Goal: Transaction & Acquisition: Purchase product/service

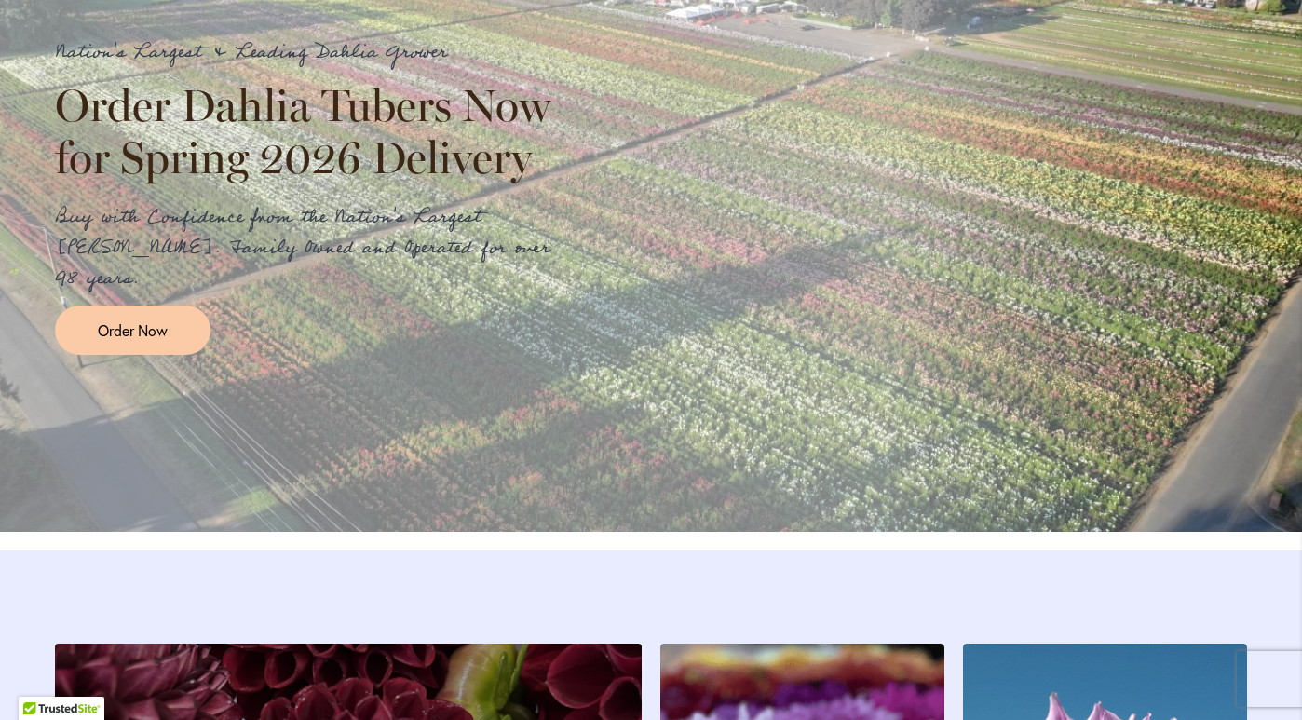
scroll to position [2204, 0]
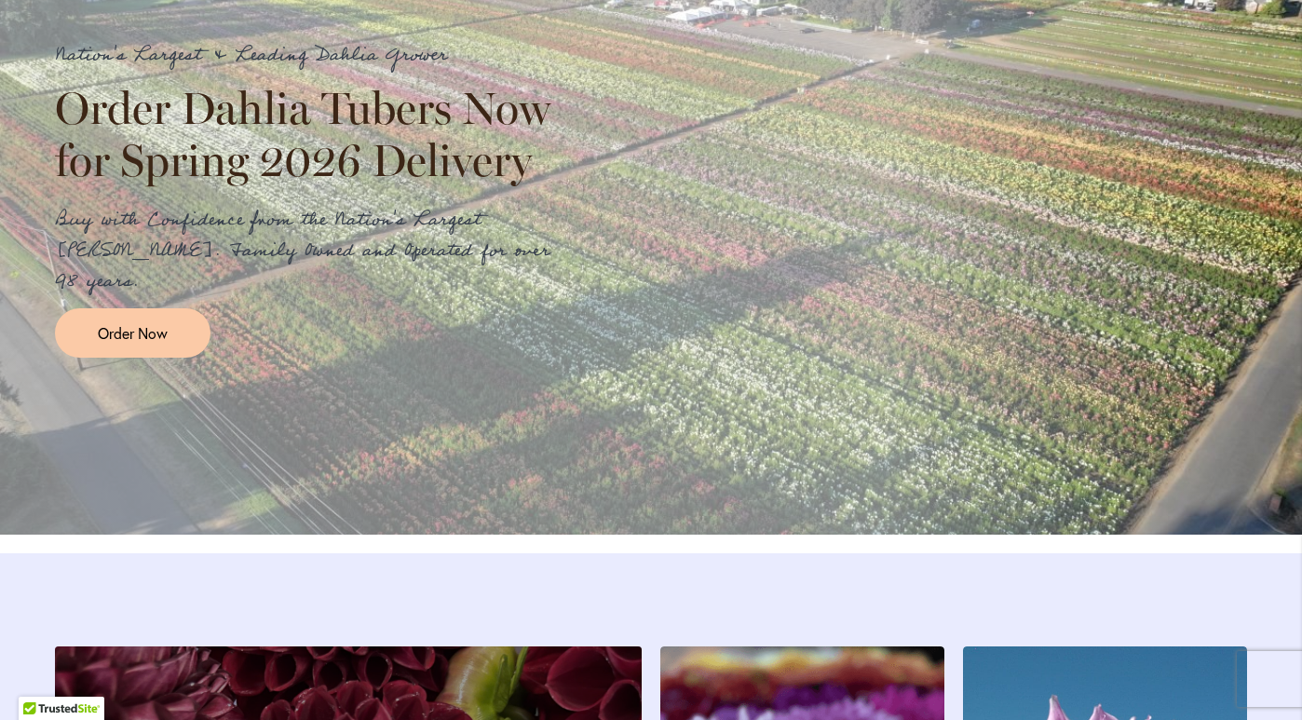
click at [142, 389] on div "Nation's Largest & Leading Dahlia Grower Order Dahlia Tubers Now for Spring 202…" at bounding box center [651, 198] width 1302 height 671
click at [142, 344] on span "Order Now" at bounding box center [133, 332] width 70 height 21
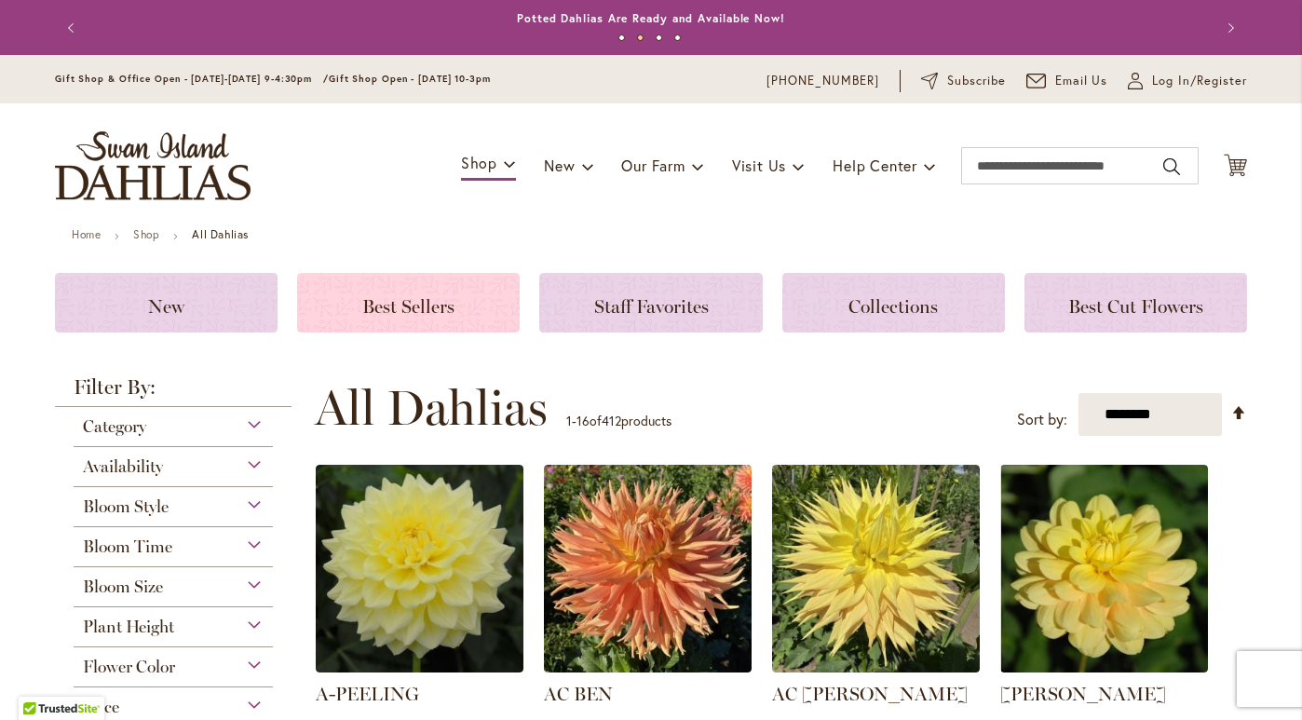
click at [378, 298] on span "Best Sellers" at bounding box center [408, 306] width 92 height 22
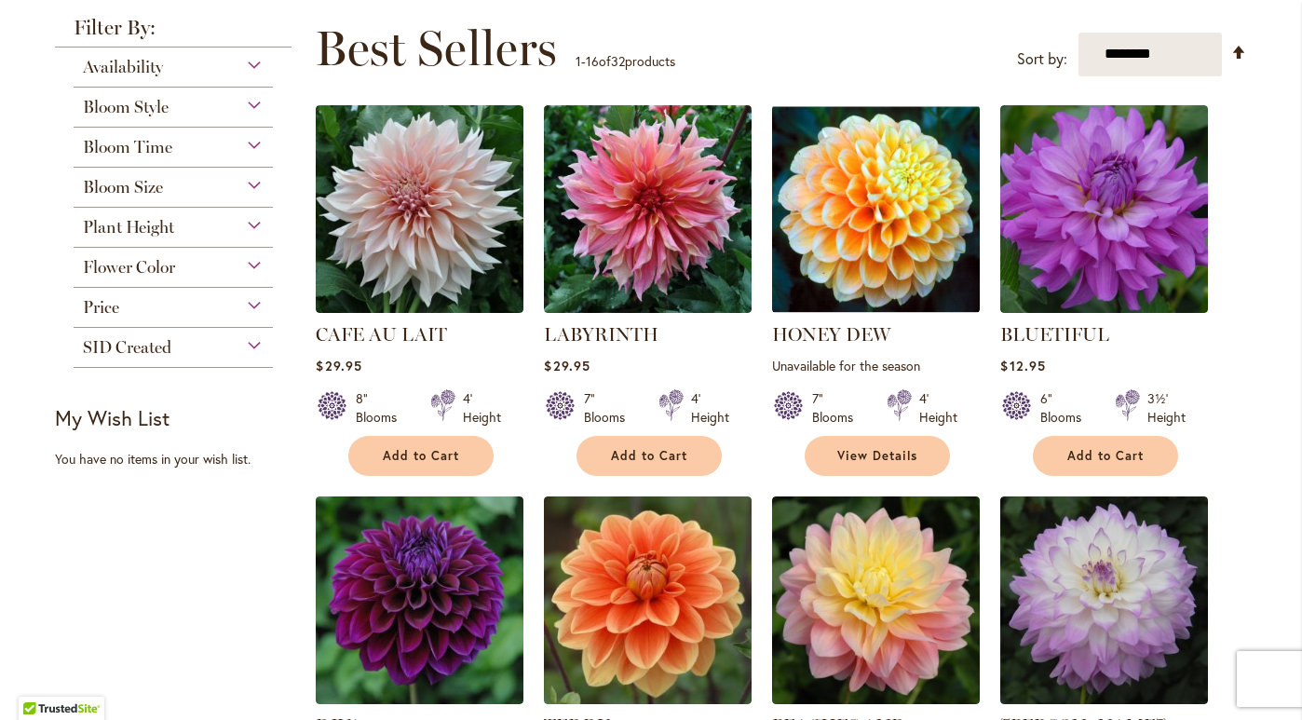
scroll to position [253, 0]
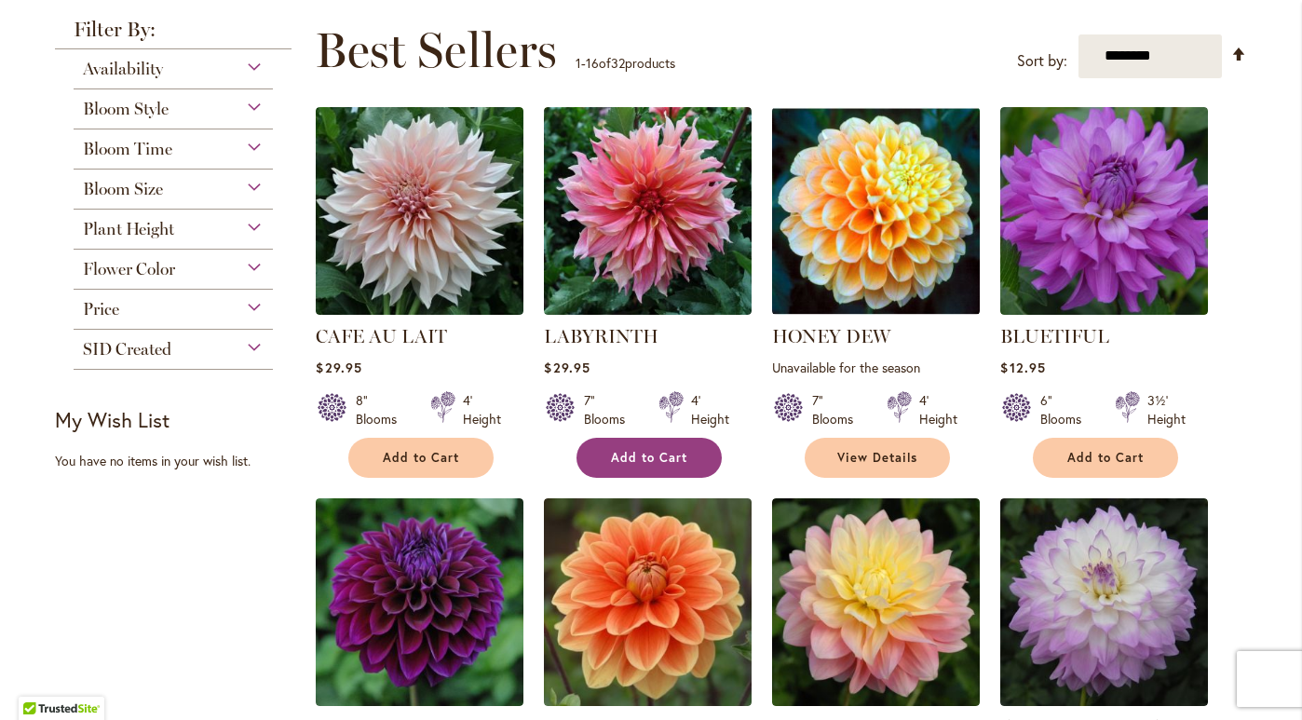
click at [631, 459] on span "Add to Cart" at bounding box center [649, 458] width 76 height 16
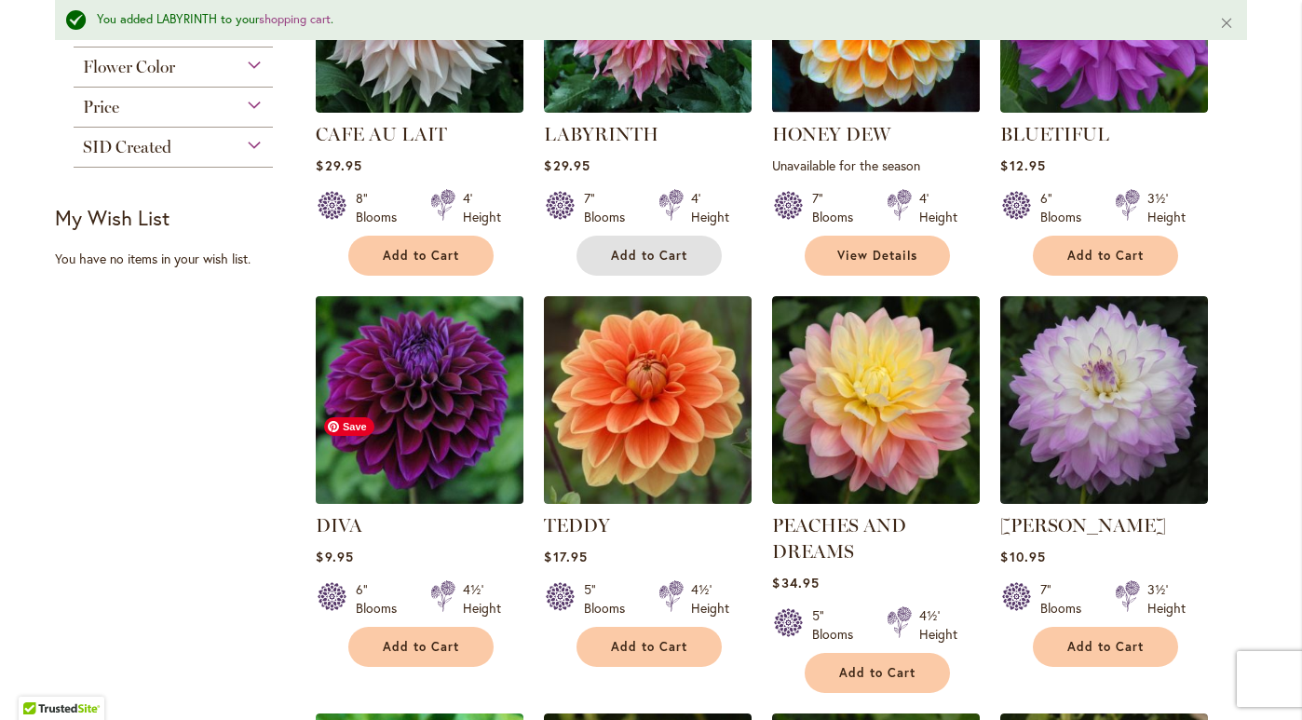
scroll to position [508, 0]
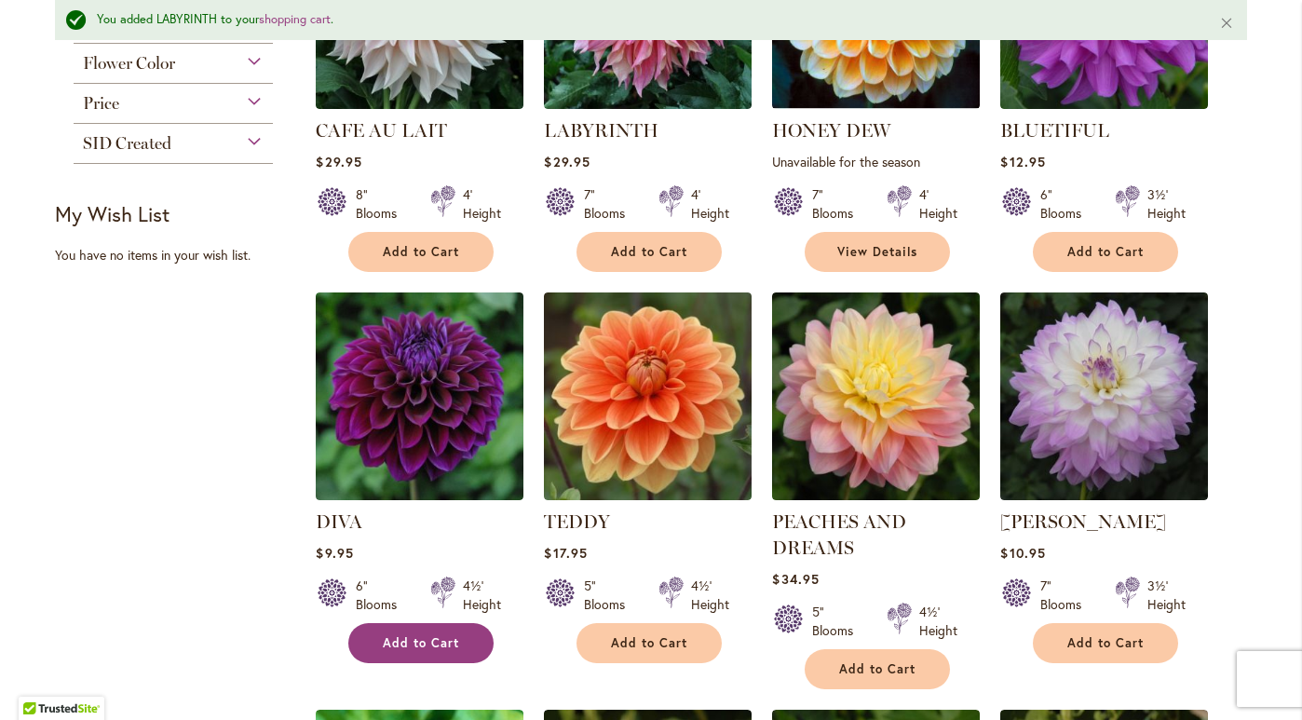
click at [415, 641] on span "Add to Cart" at bounding box center [421, 643] width 76 height 16
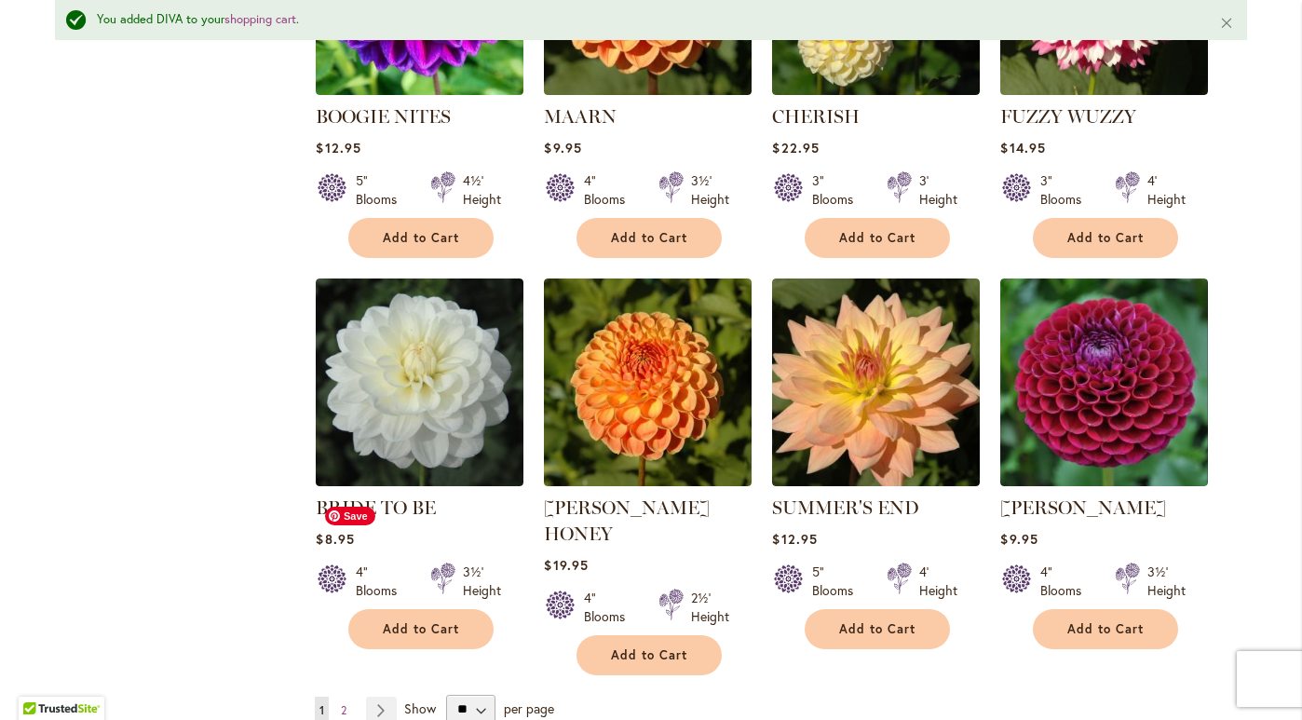
scroll to position [1331, 0]
click at [1096, 624] on span "Add to Cart" at bounding box center [1105, 629] width 76 height 16
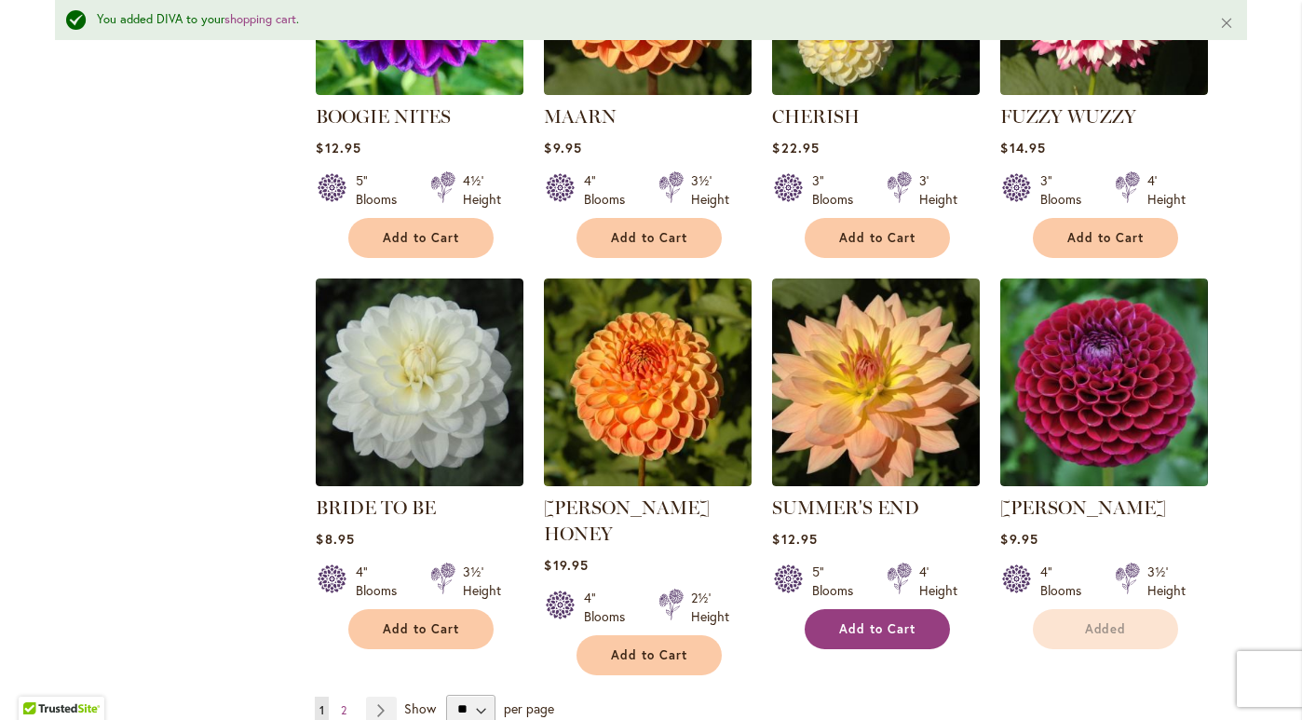
click at [894, 621] on span "Add to Cart" at bounding box center [877, 629] width 76 height 16
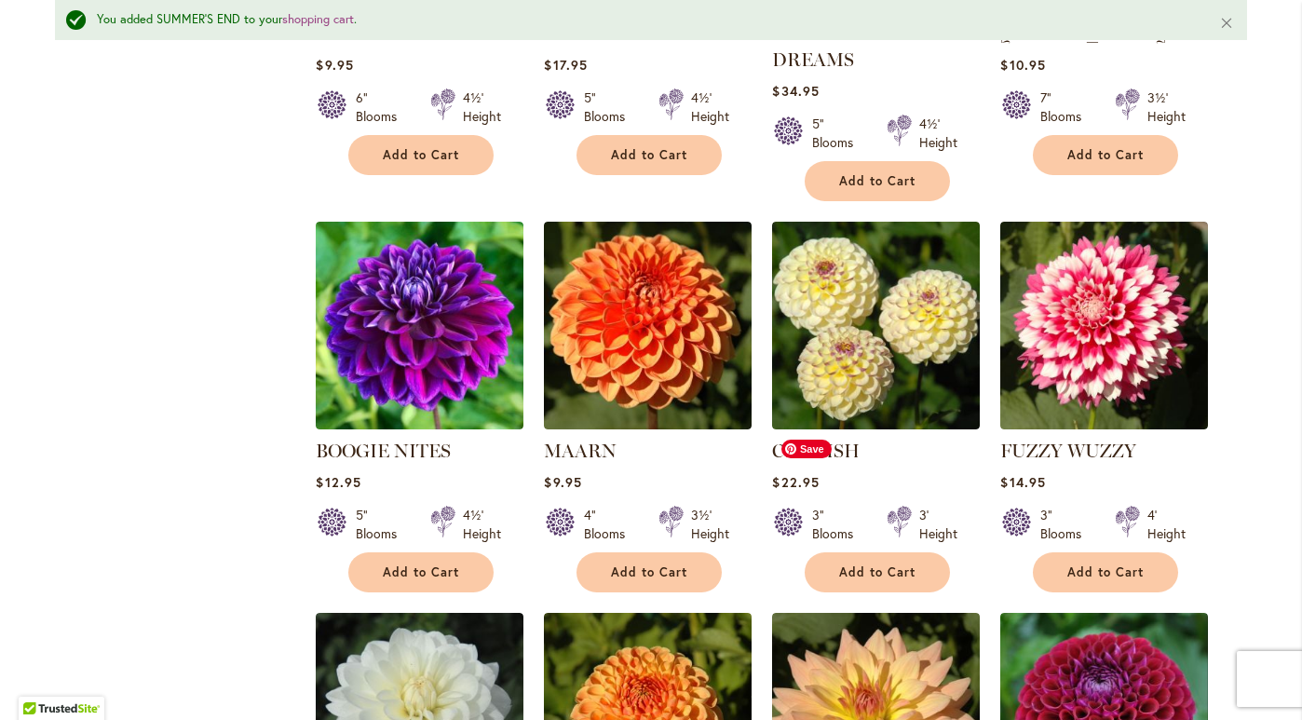
scroll to position [995, 0]
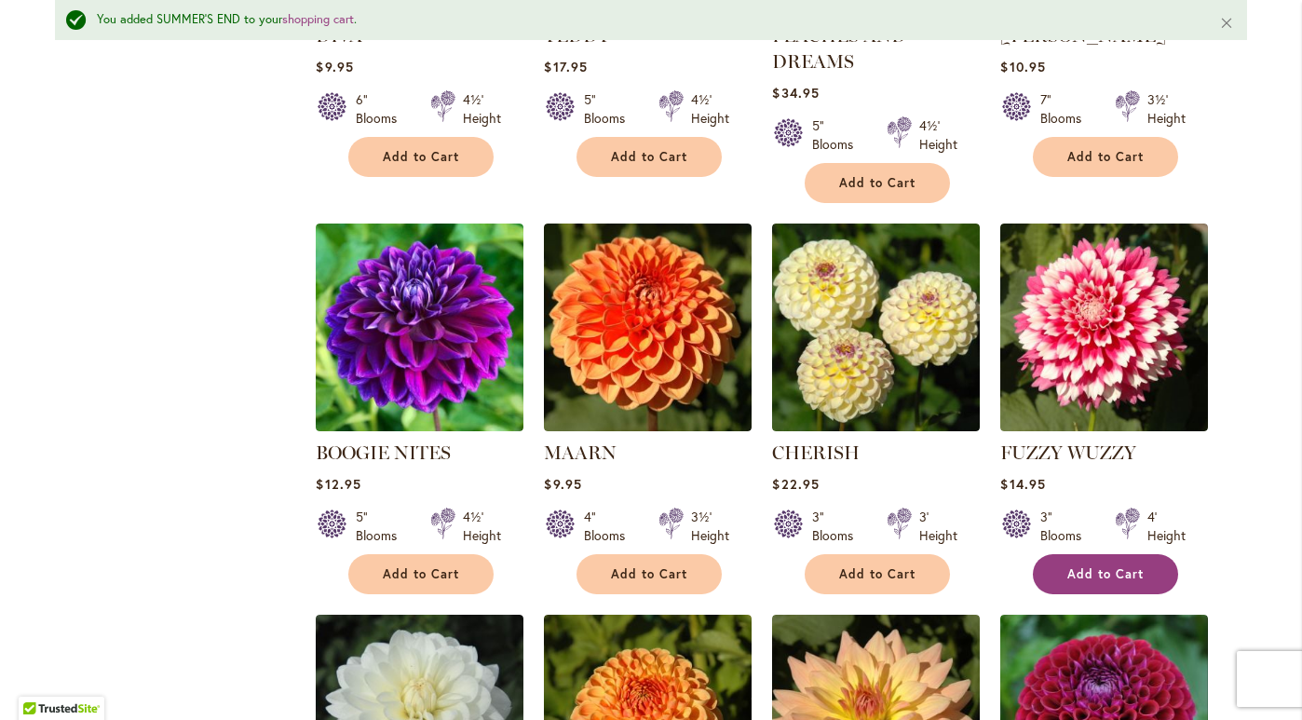
click at [1067, 573] on span "Add to Cart" at bounding box center [1105, 574] width 76 height 16
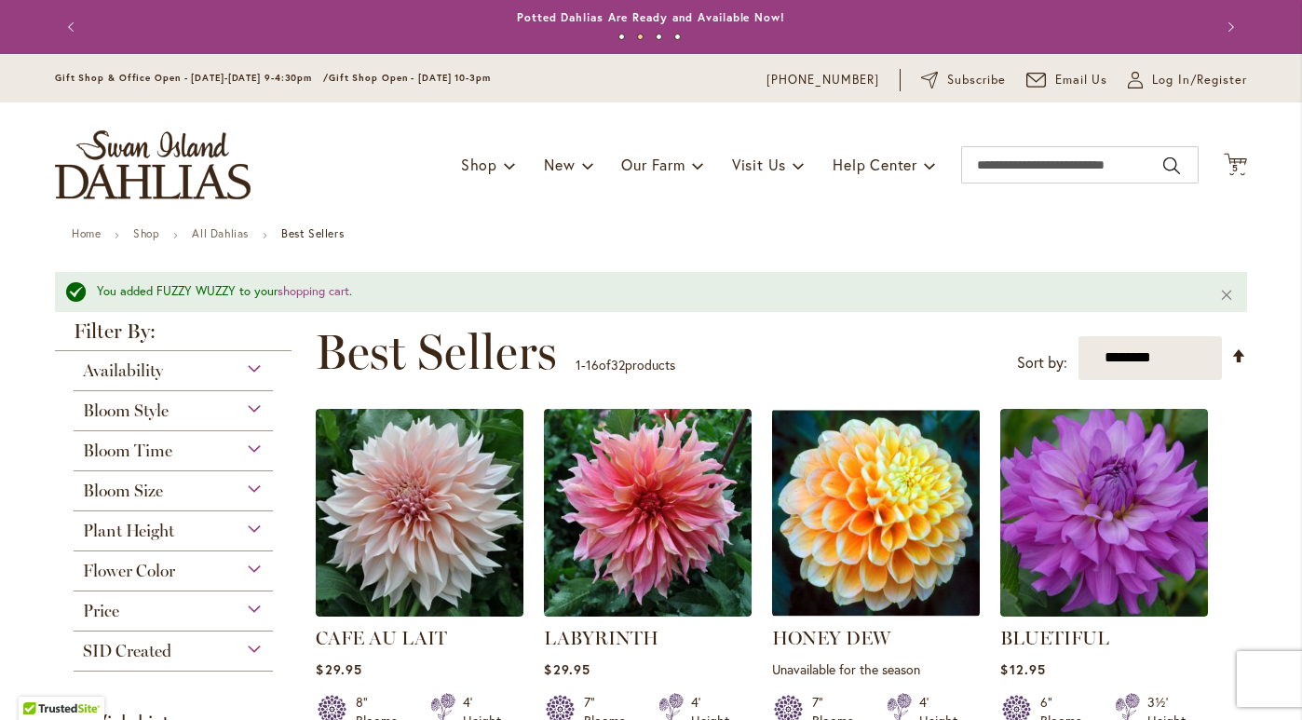
scroll to position [0, 0]
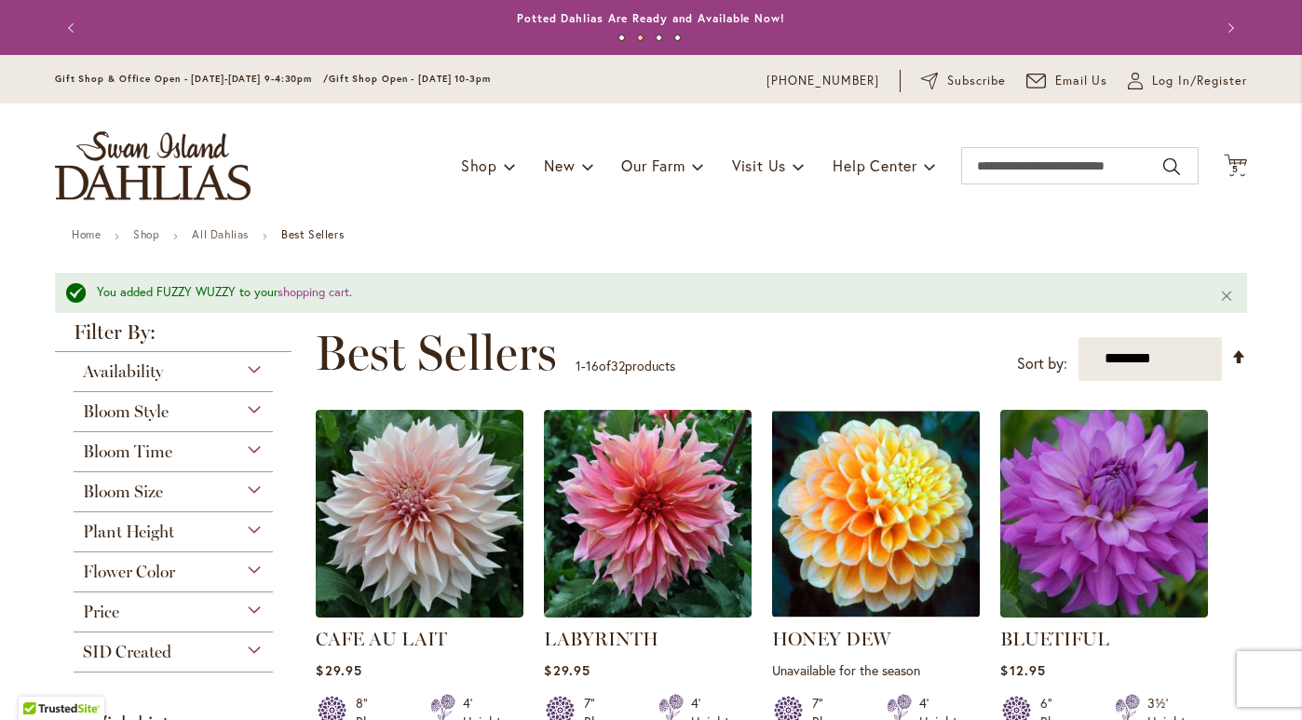
click at [1234, 185] on div "Toggle Nav Shop Dahlia Tubers Collections Fresh Cut Dahlias Gardening Supplies …" at bounding box center [650, 165] width 1229 height 125
click at [1234, 172] on span "5" at bounding box center [1235, 169] width 7 height 12
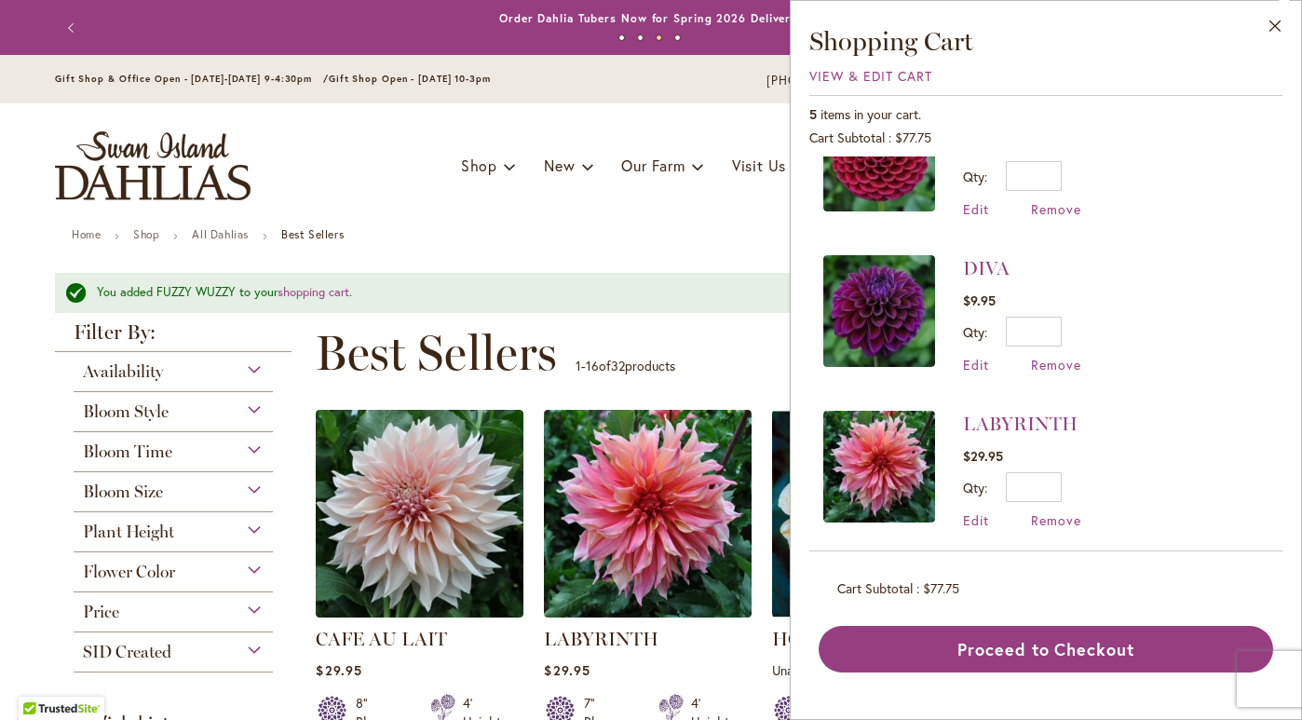
scroll to position [386, 0]
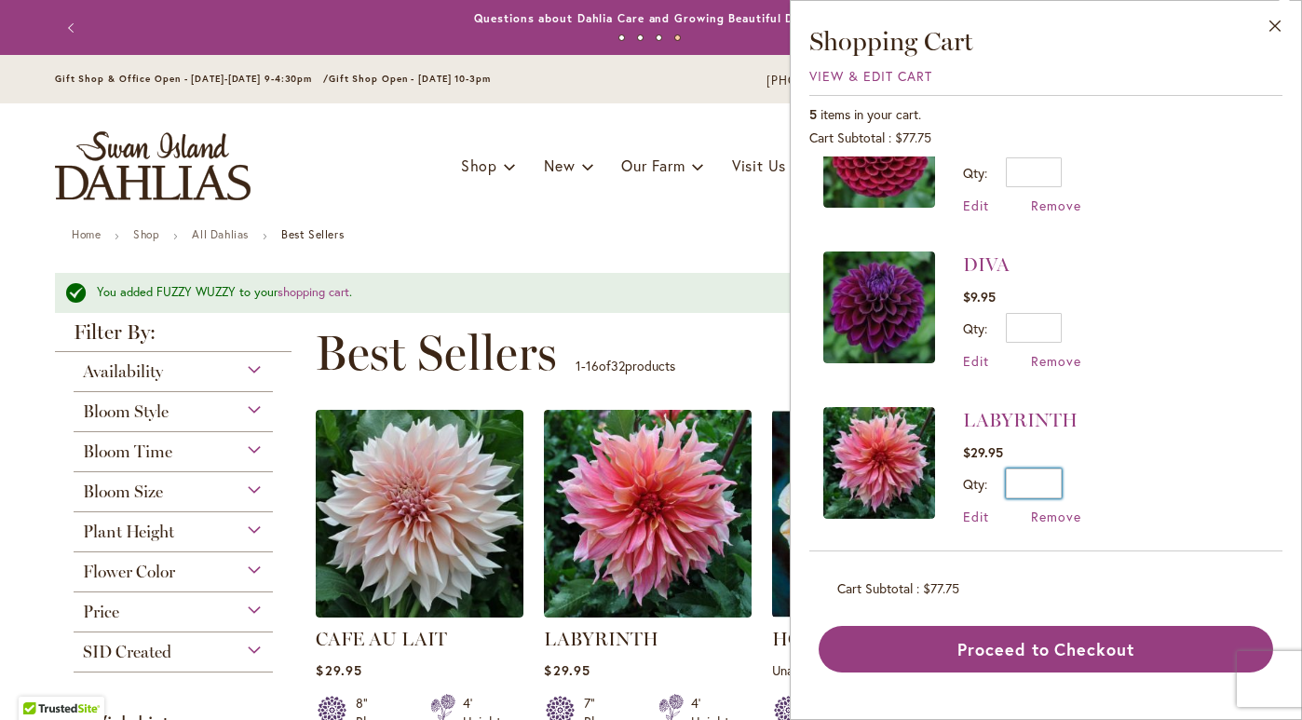
drag, startPoint x: 1038, startPoint y: 475, endPoint x: 1076, endPoint y: 480, distance: 37.5
click at [1076, 480] on div "Qty * Update" at bounding box center [1022, 483] width 118 height 30
type input "*"
drag, startPoint x: 1038, startPoint y: 326, endPoint x: 1062, endPoint y: 327, distance: 23.3
click at [1062, 327] on div "Qty * Update" at bounding box center [1022, 328] width 118 height 30
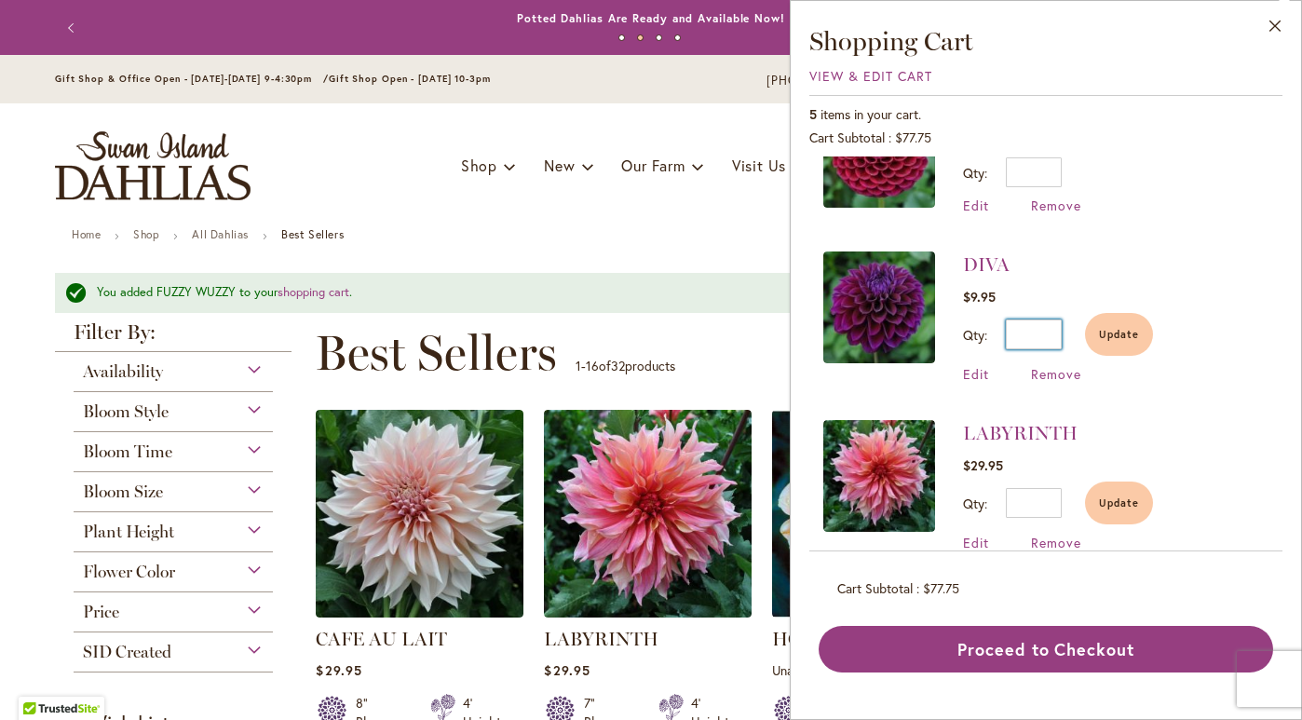
type input "*"
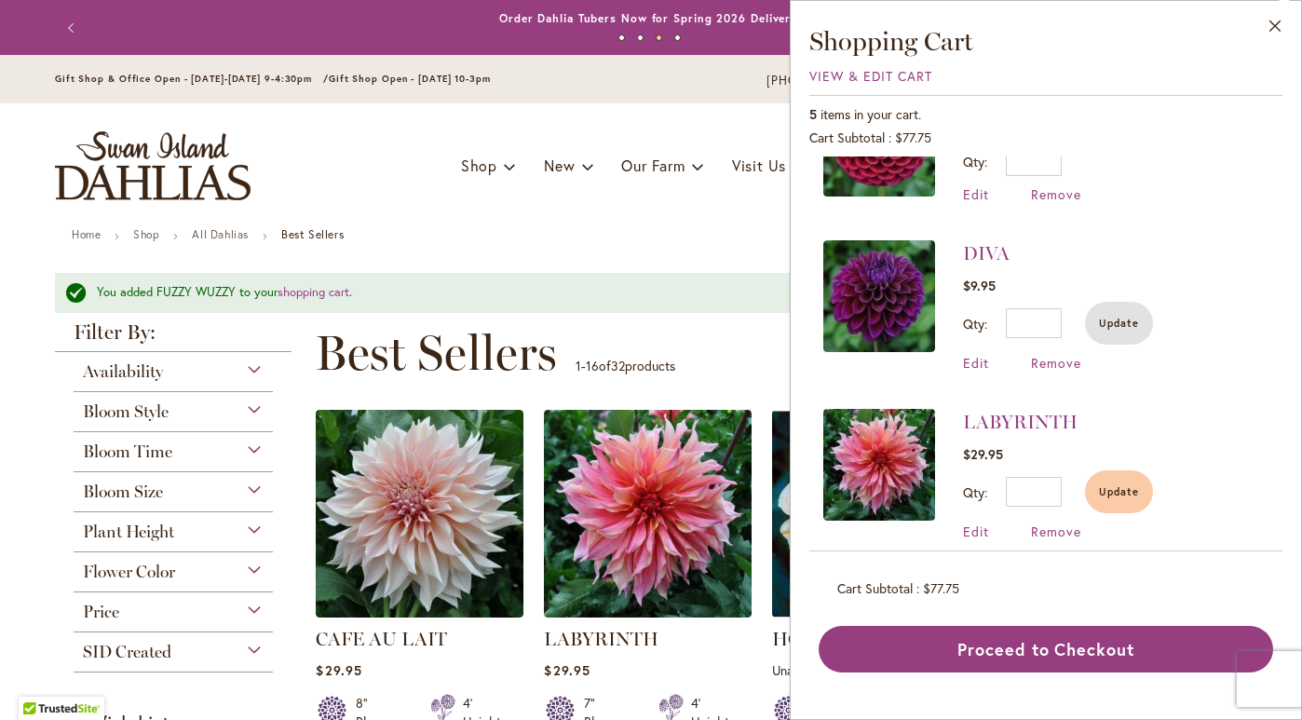
scroll to position [412, 0]
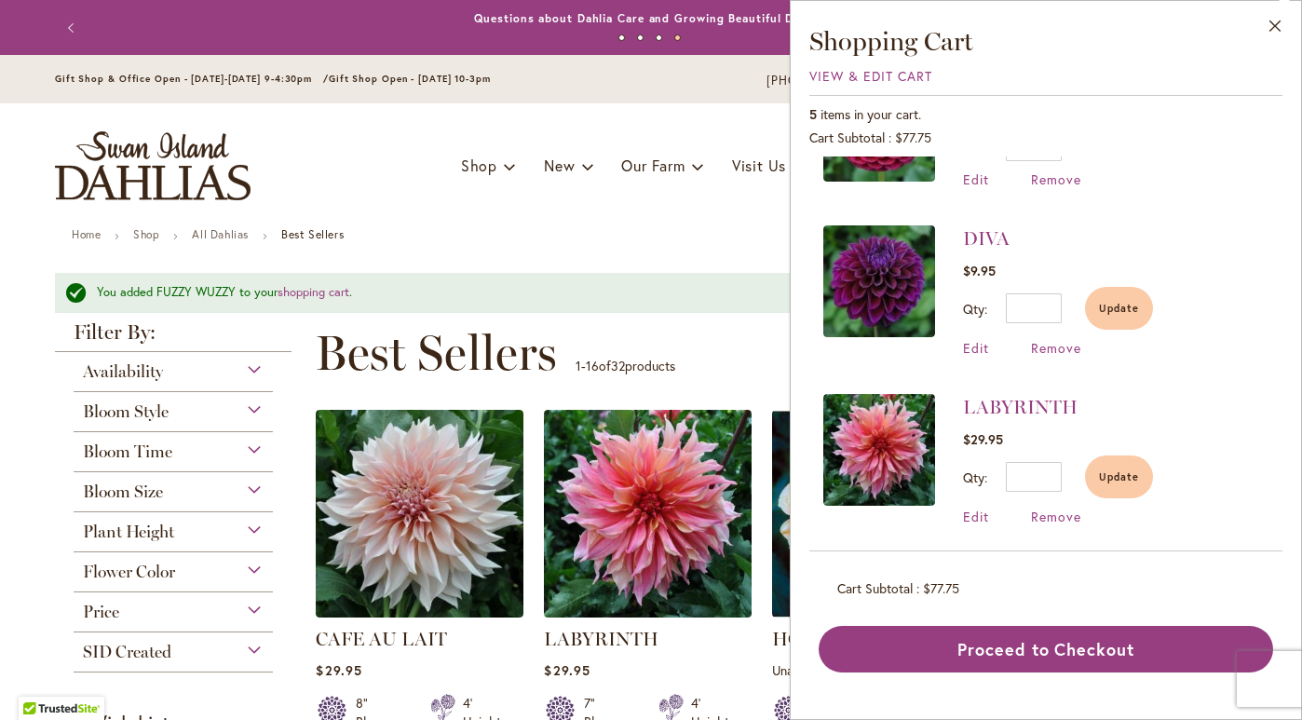
click at [513, 226] on div "Toggle Nav Shop Dahlia Tubers Collections Fresh Cut Dahlias Gardening Supplies …" at bounding box center [650, 165] width 1229 height 125
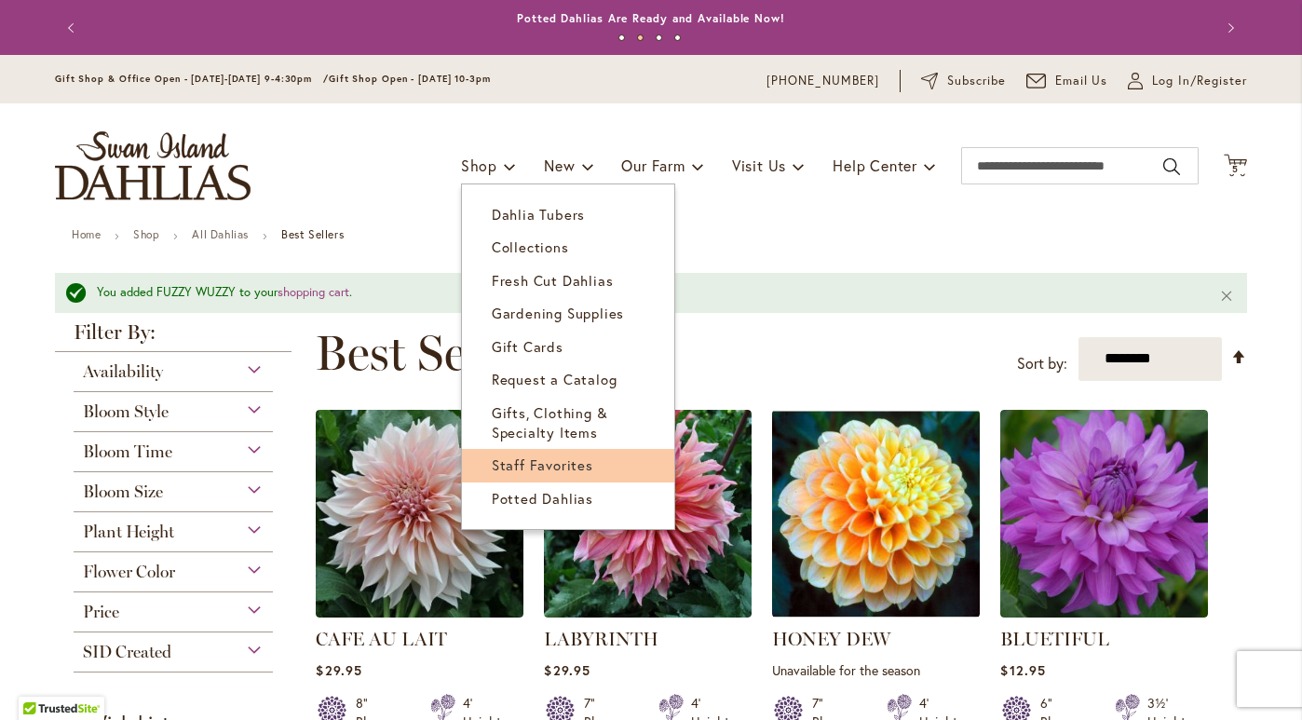
click at [527, 471] on span "Staff Favorites" at bounding box center [543, 464] width 102 height 19
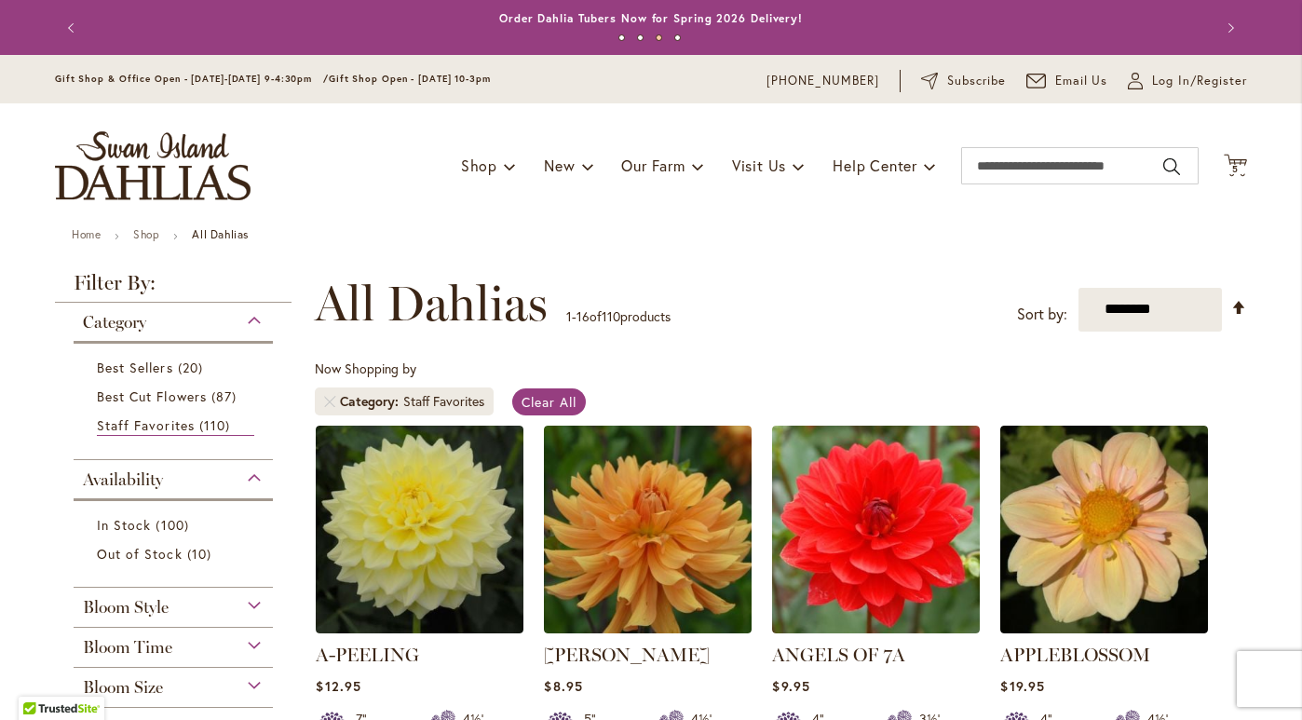
click at [139, 193] on img "store logo" at bounding box center [153, 165] width 196 height 69
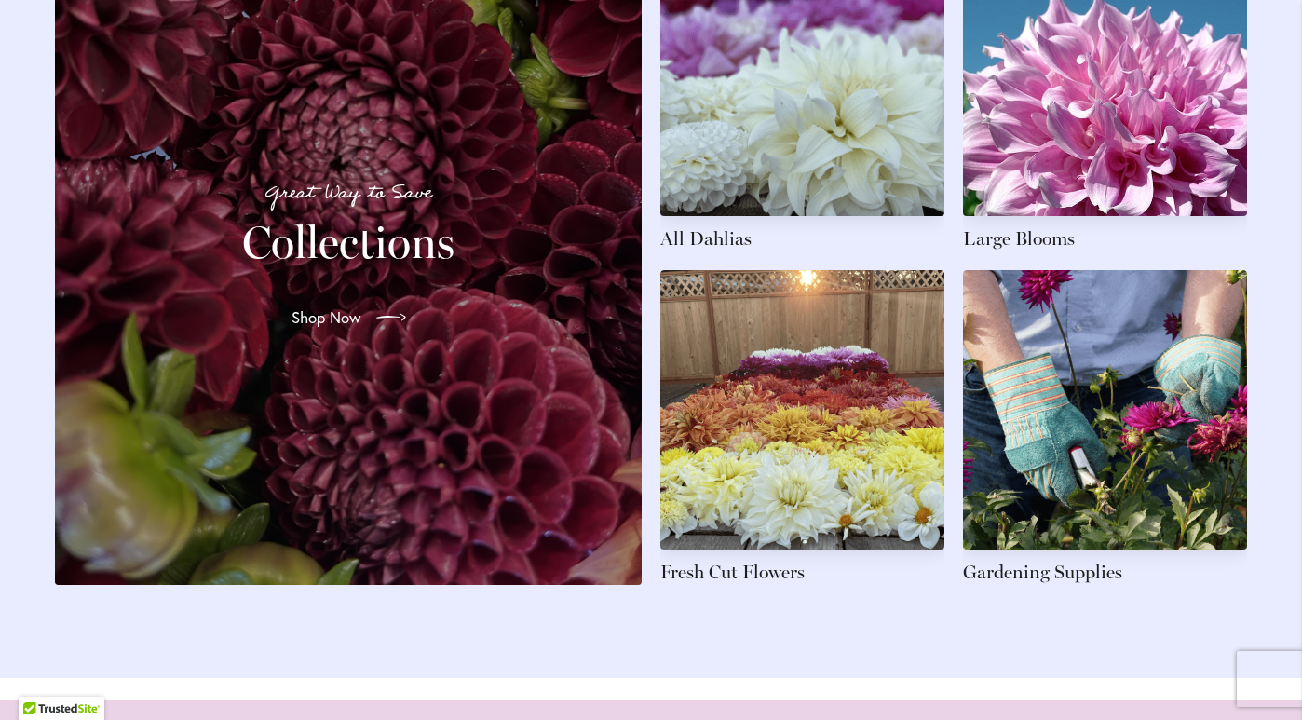
scroll to position [2915, 0]
click at [1108, 153] on link at bounding box center [1105, 93] width 284 height 315
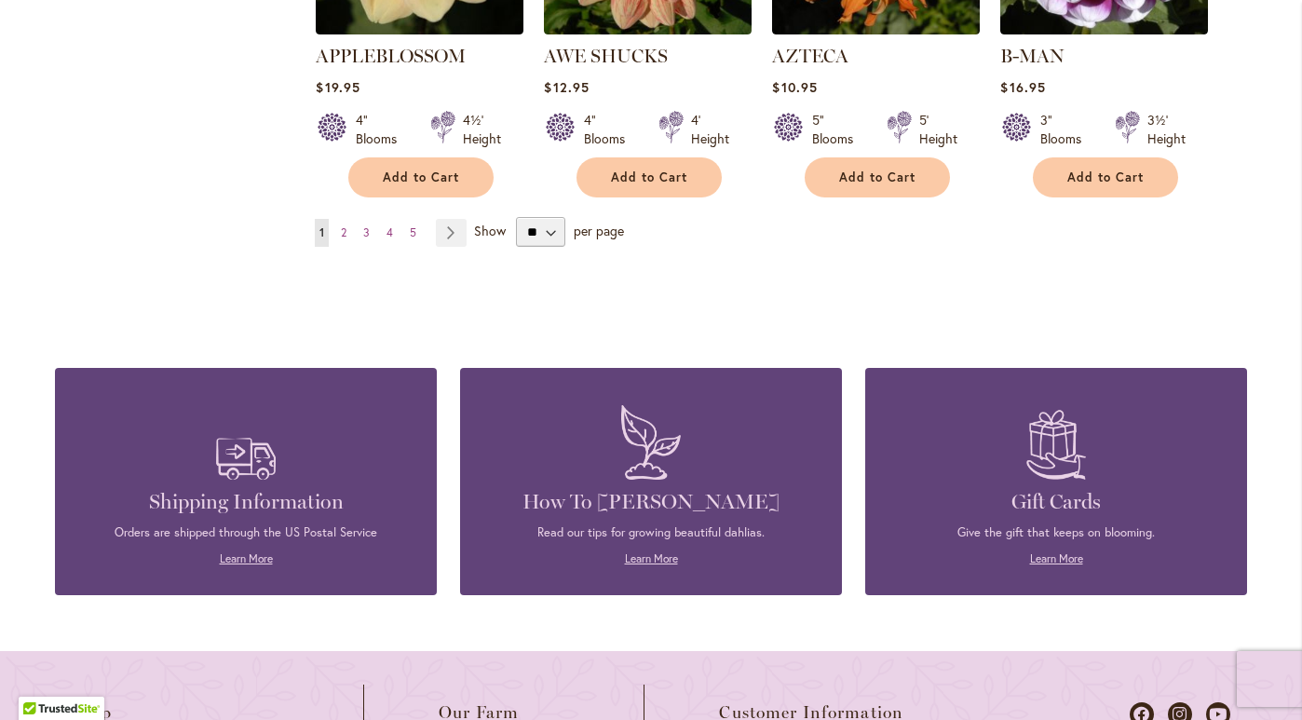
scroll to position [1835, 0]
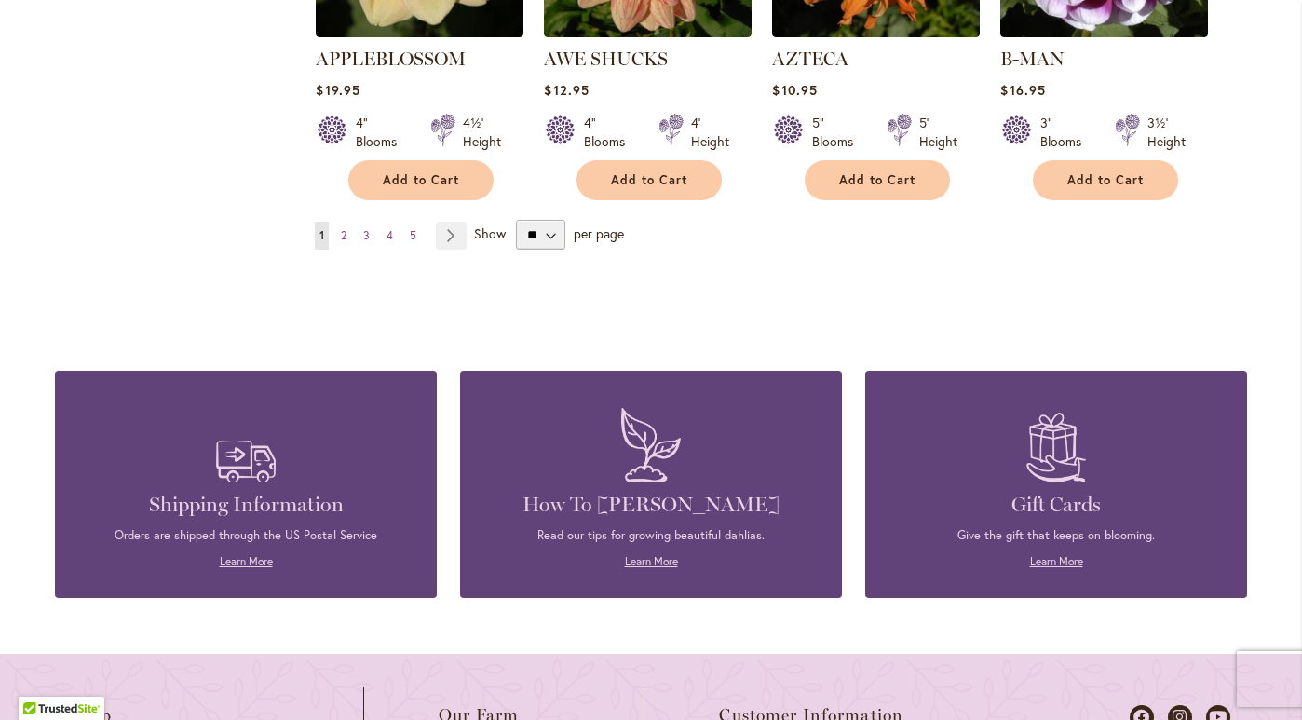
click at [646, 437] on img at bounding box center [651, 445] width 78 height 92
click at [628, 492] on h4 "How To [PERSON_NAME]" at bounding box center [651, 505] width 326 height 26
click at [642, 554] on link "Learn More" at bounding box center [651, 561] width 53 height 14
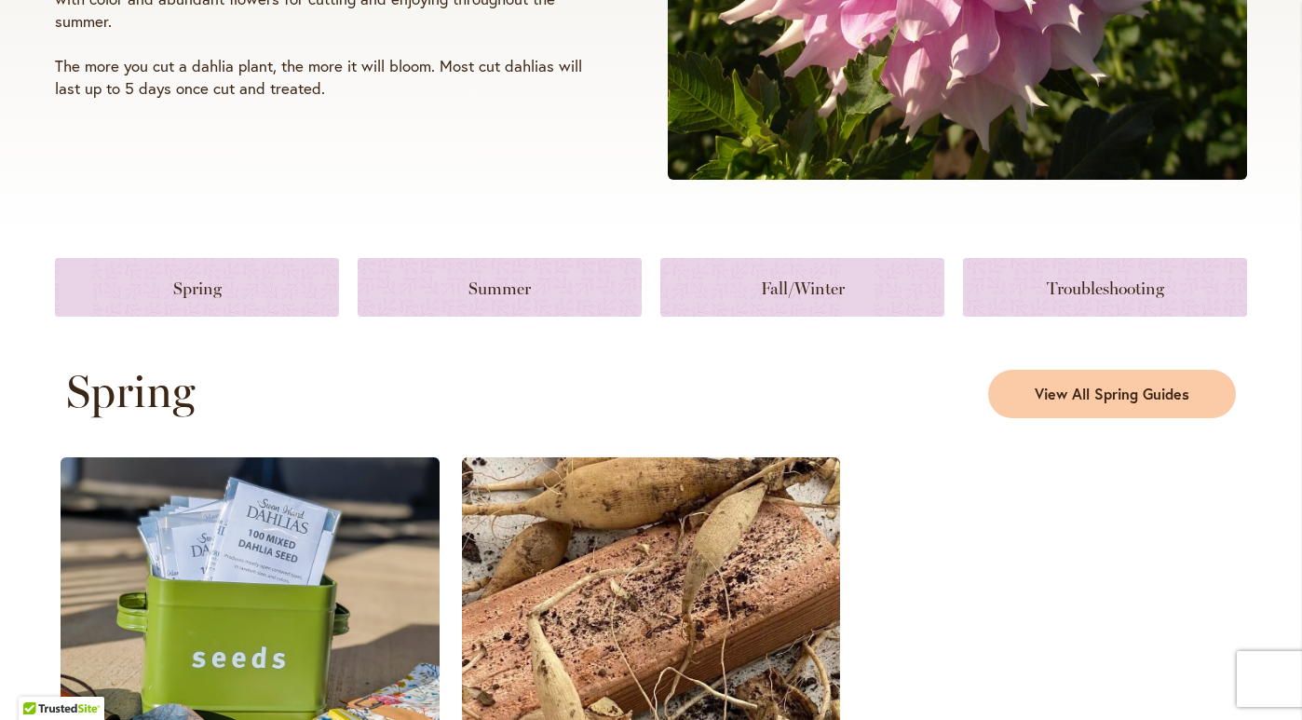
scroll to position [689, 0]
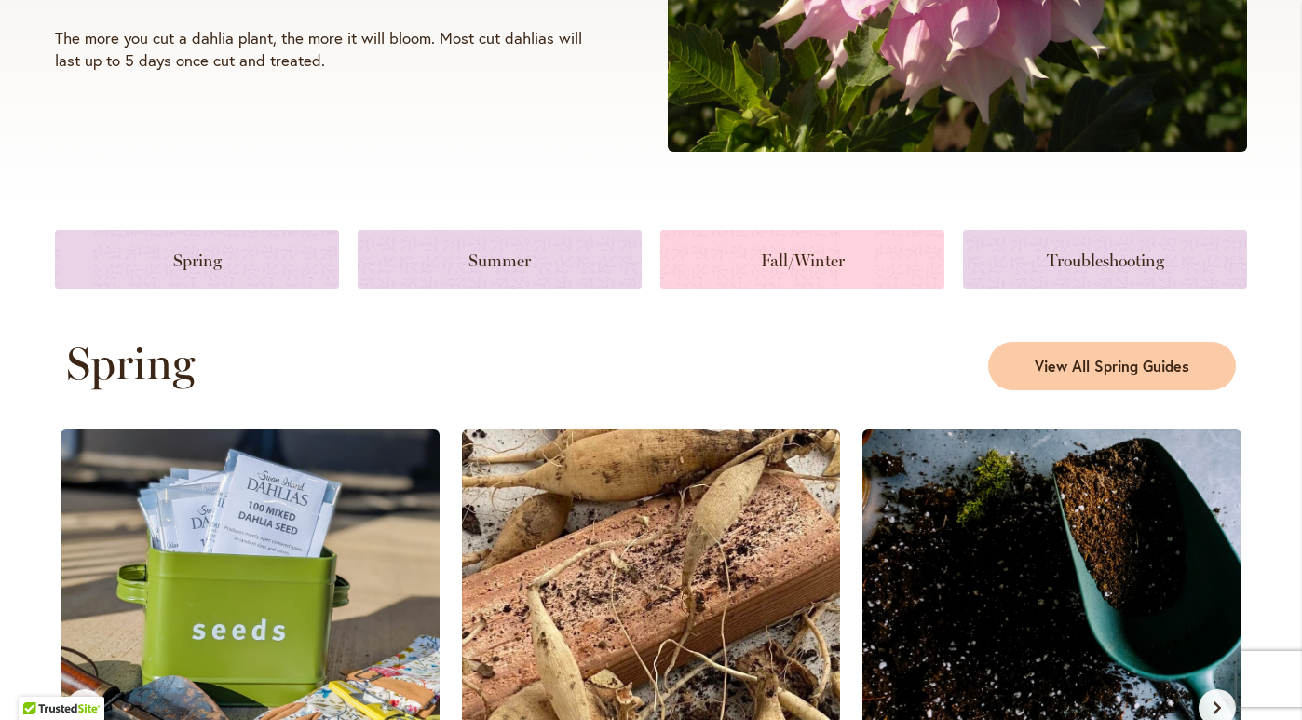
click at [787, 272] on link at bounding box center [802, 259] width 284 height 59
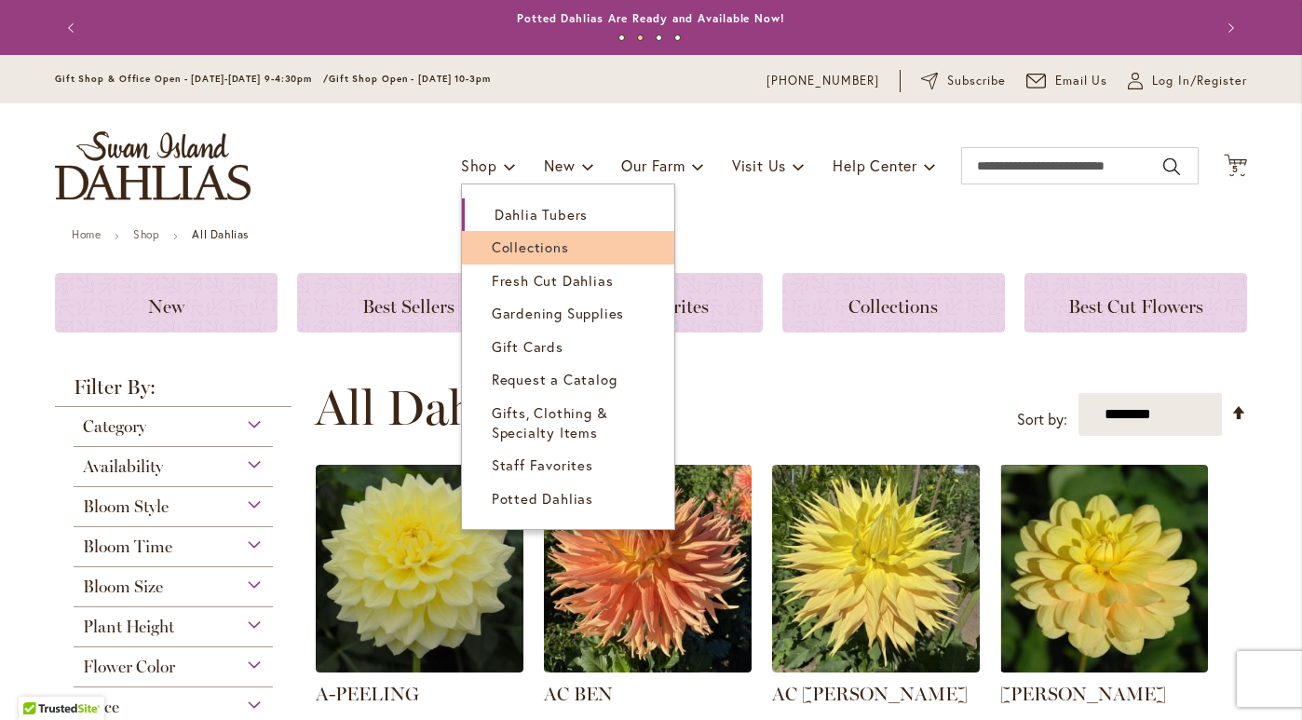
click at [516, 248] on span "Collections" at bounding box center [530, 246] width 77 height 19
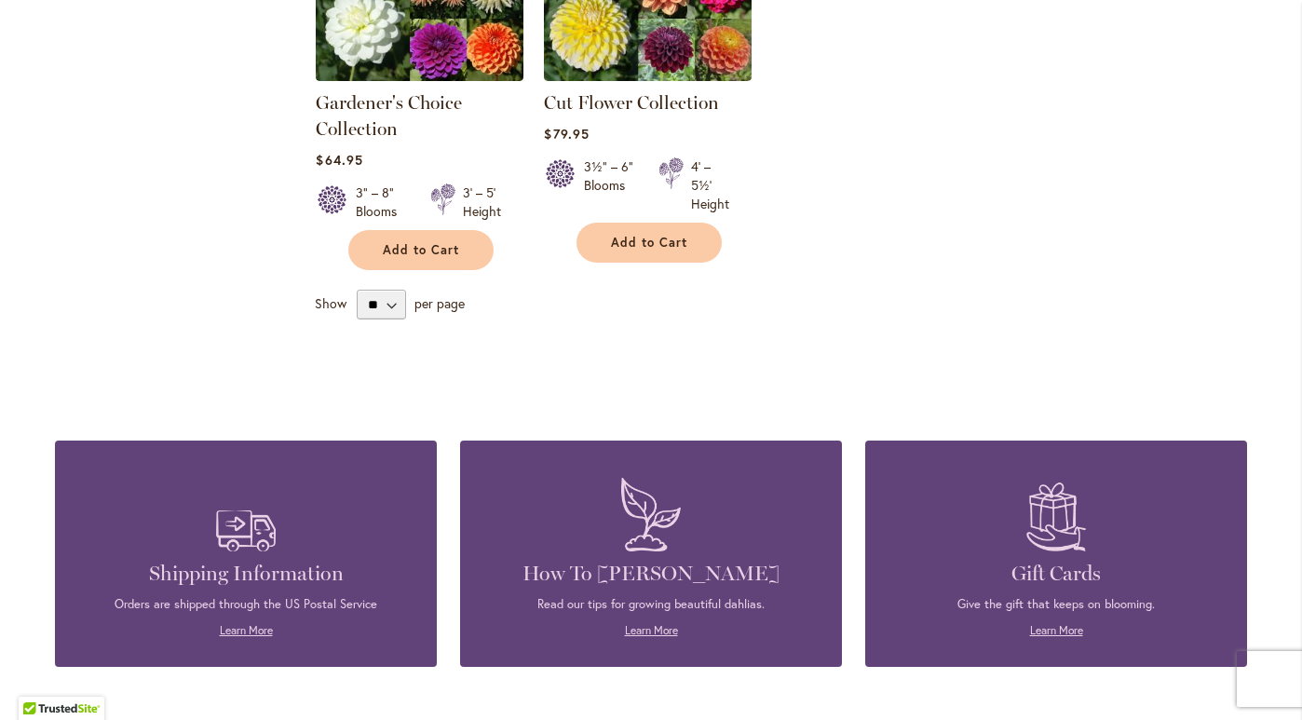
scroll to position [921, 0]
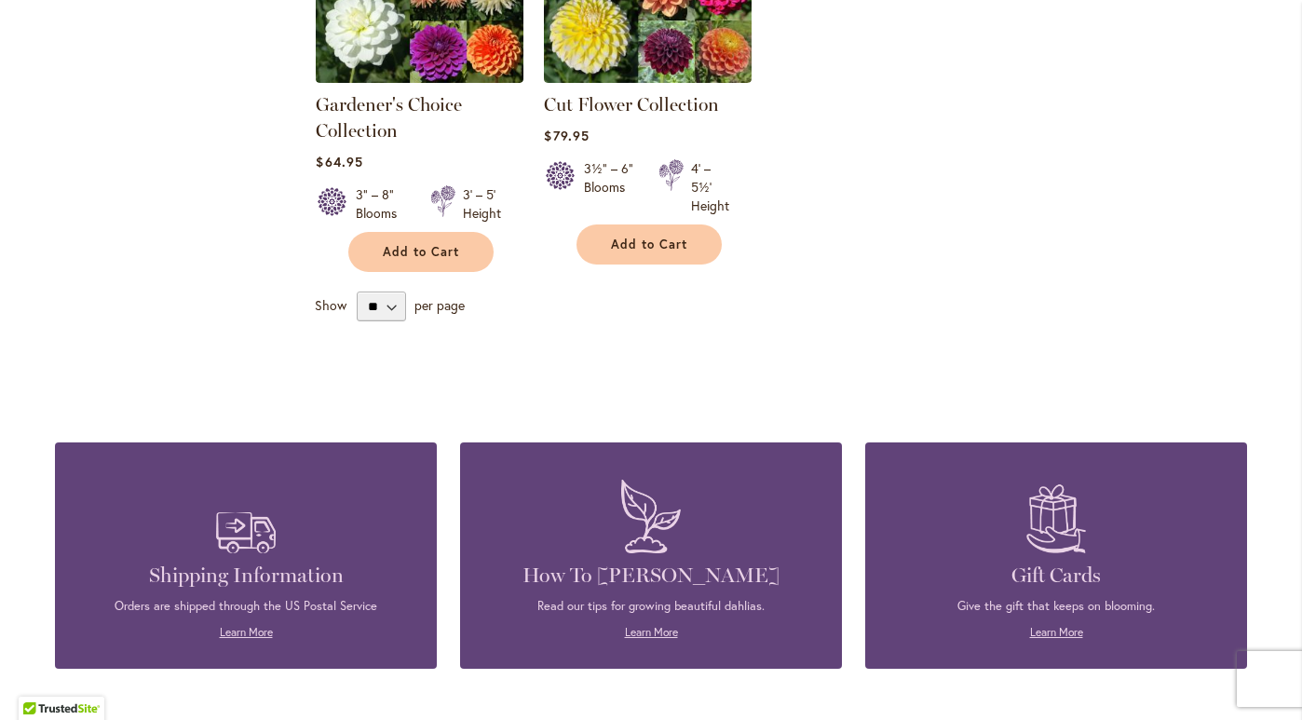
click at [618, 500] on img at bounding box center [651, 516] width 78 height 92
click at [641, 628] on link "Learn More" at bounding box center [651, 632] width 53 height 14
